Goal: Information Seeking & Learning: Learn about a topic

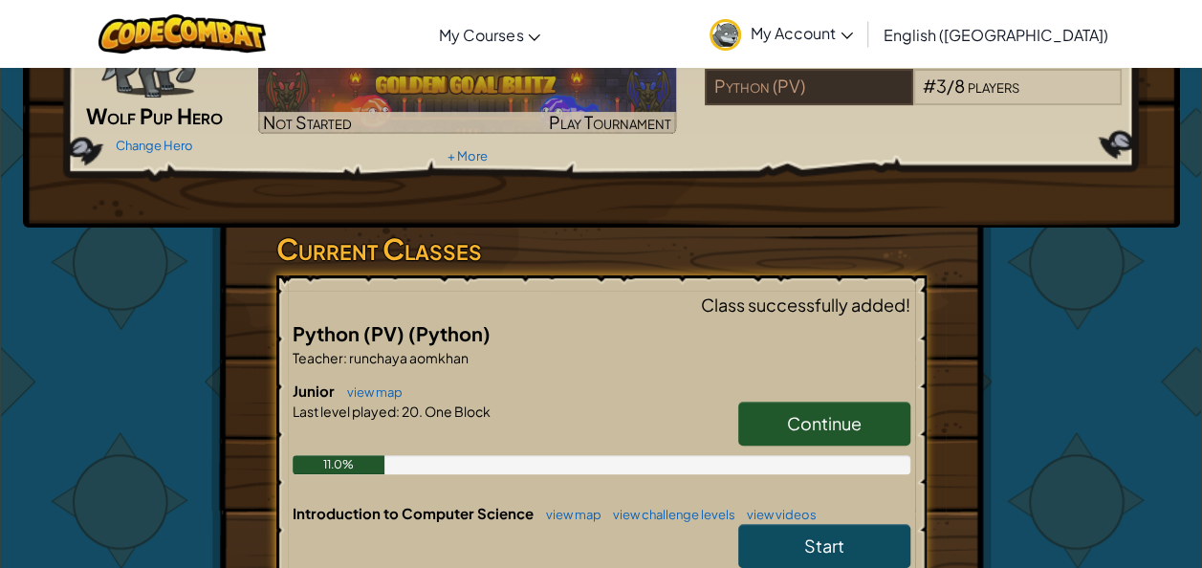
scroll to position [191, 0]
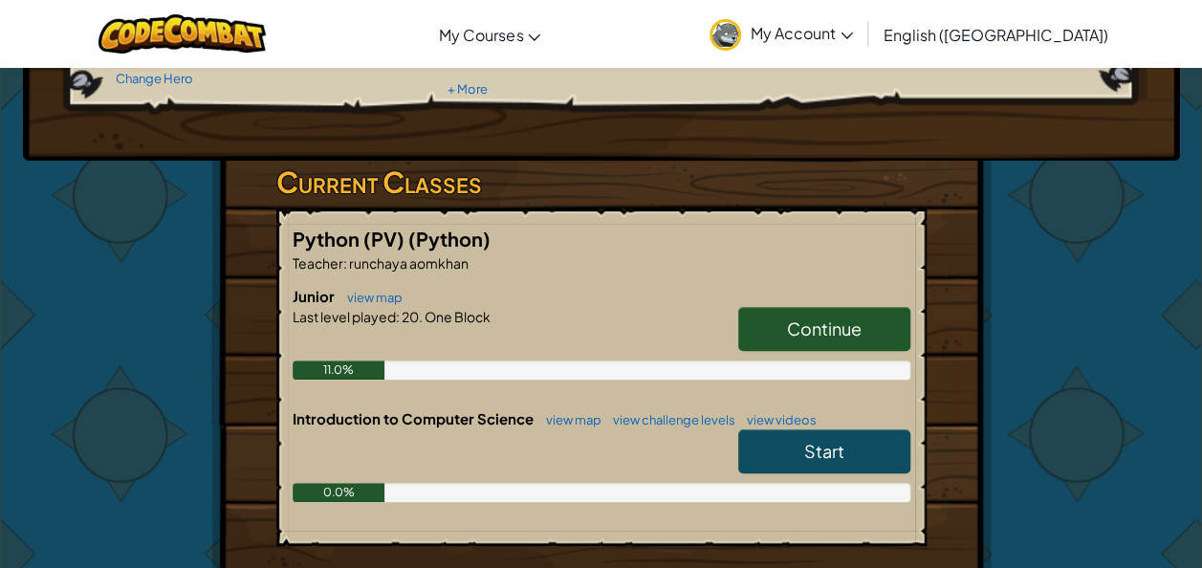
scroll to position [287, 0]
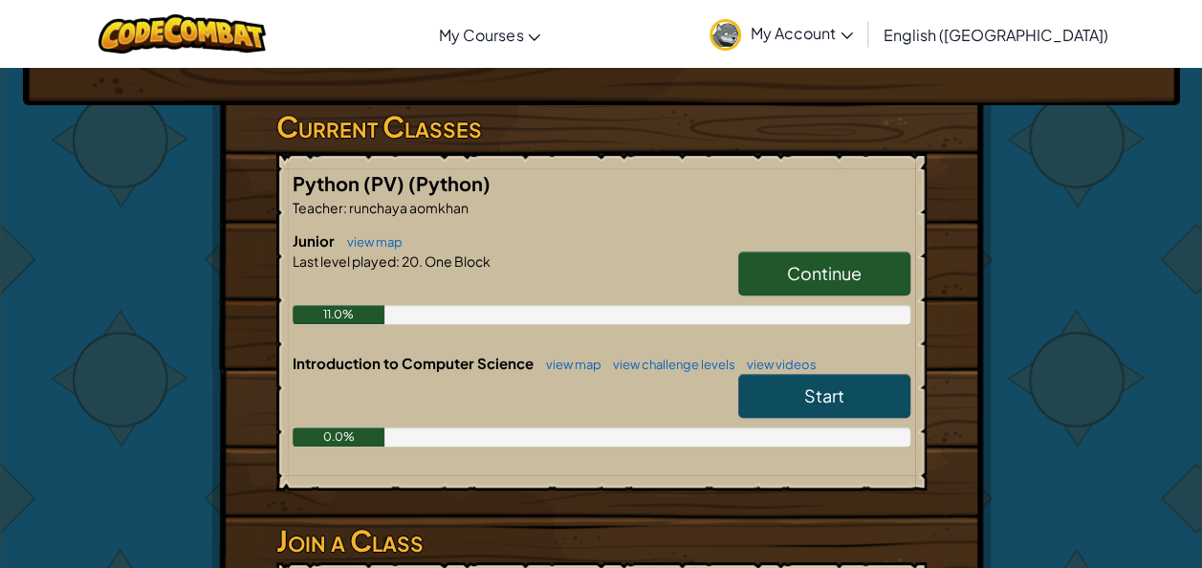
drag, startPoint x: 419, startPoint y: 416, endPoint x: 453, endPoint y: 389, distance: 43.6
click at [451, 389] on div at bounding box center [602, 401] width 618 height 54
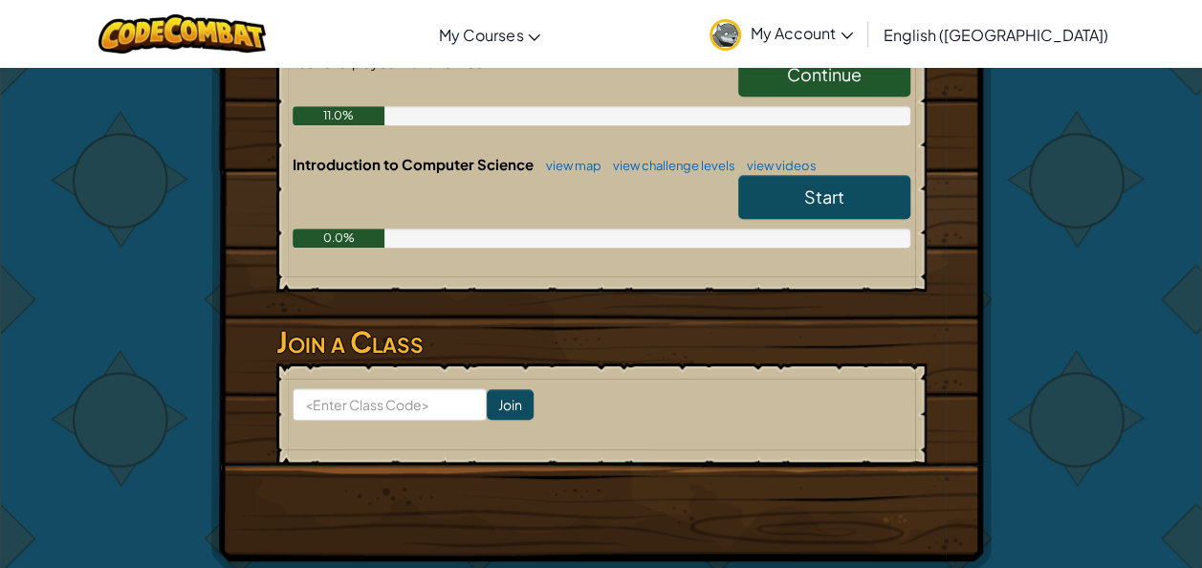
scroll to position [478, 0]
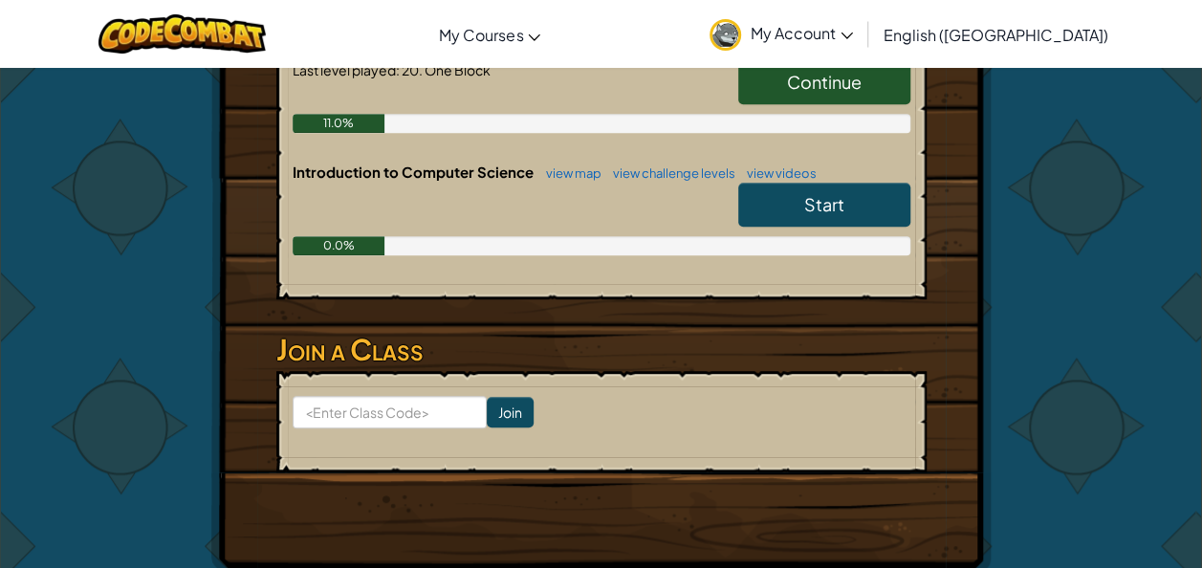
click at [795, 209] on link "Start" at bounding box center [824, 205] width 172 height 44
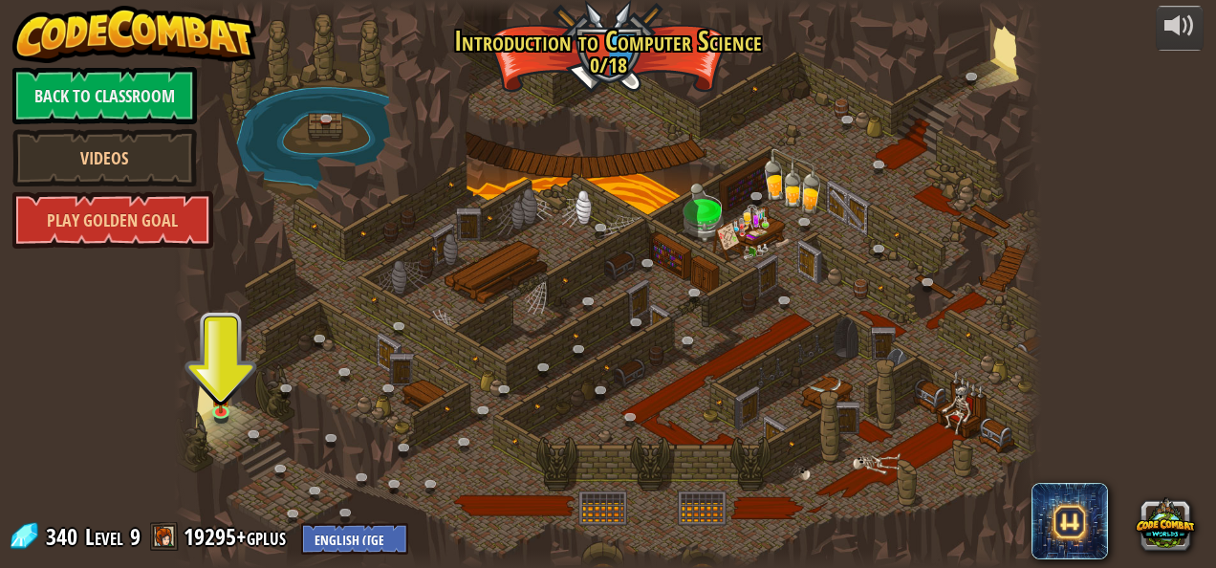
click at [570, 61] on div at bounding box center [608, 284] width 869 height 568
